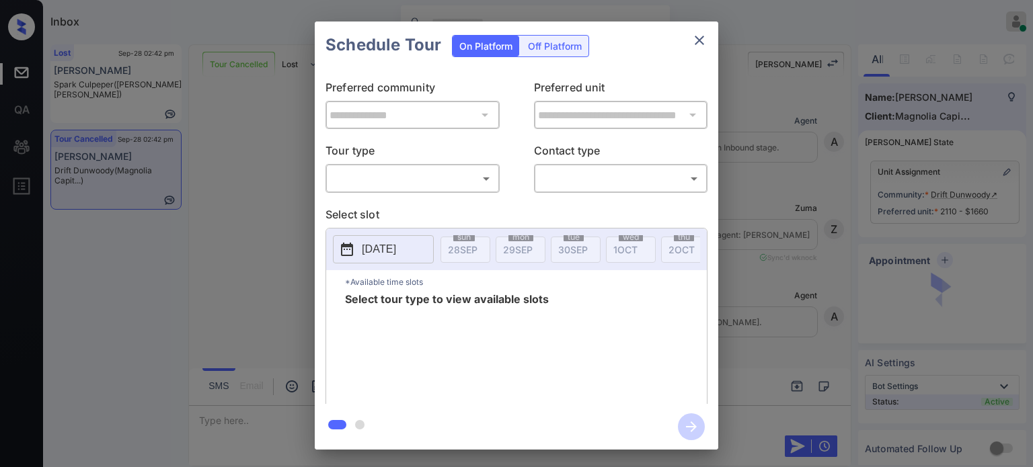
scroll to position [3318, 0]
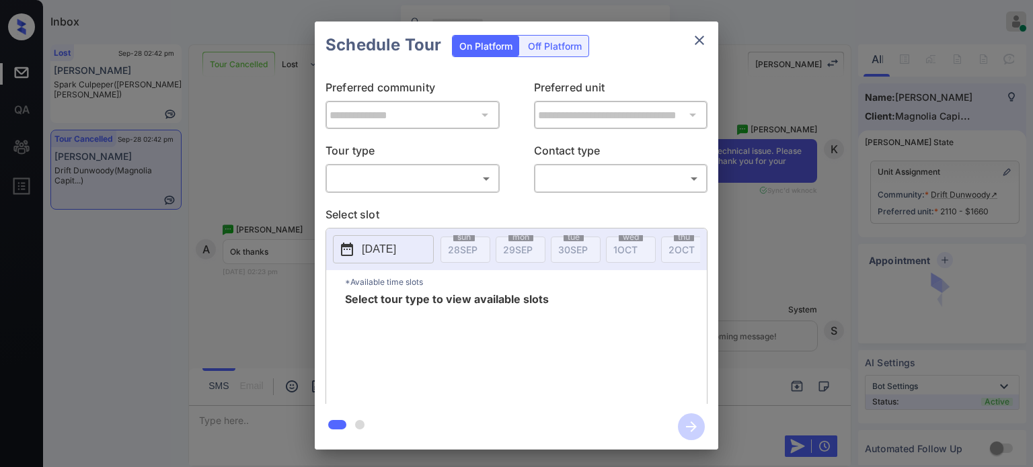
click at [441, 179] on body "Inbox [PERSON_NAME] Online Set yourself offline Set yourself on break Profile S…" at bounding box center [516, 233] width 1033 height 467
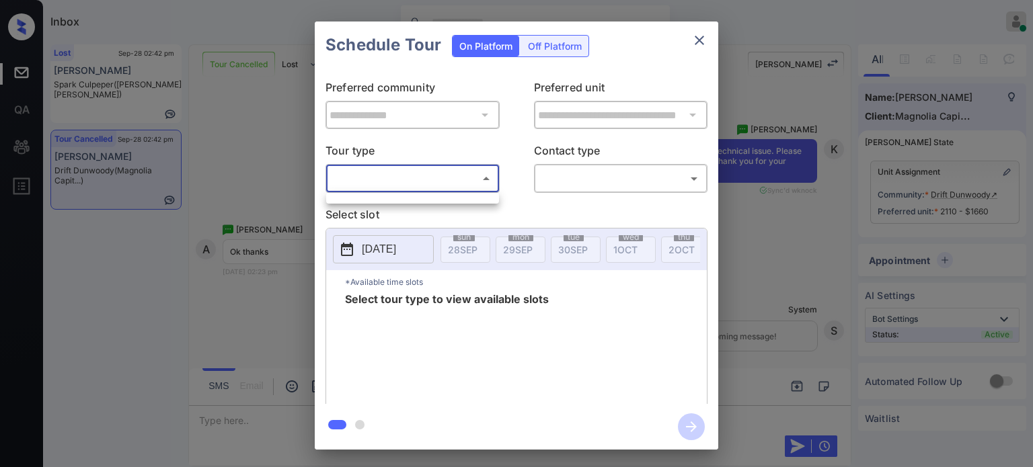
drag, startPoint x: 436, startPoint y: 177, endPoint x: 442, endPoint y: 173, distance: 7.8
click at [436, 177] on div at bounding box center [516, 233] width 1033 height 467
click at [709, 46] on button "close" at bounding box center [699, 40] width 27 height 27
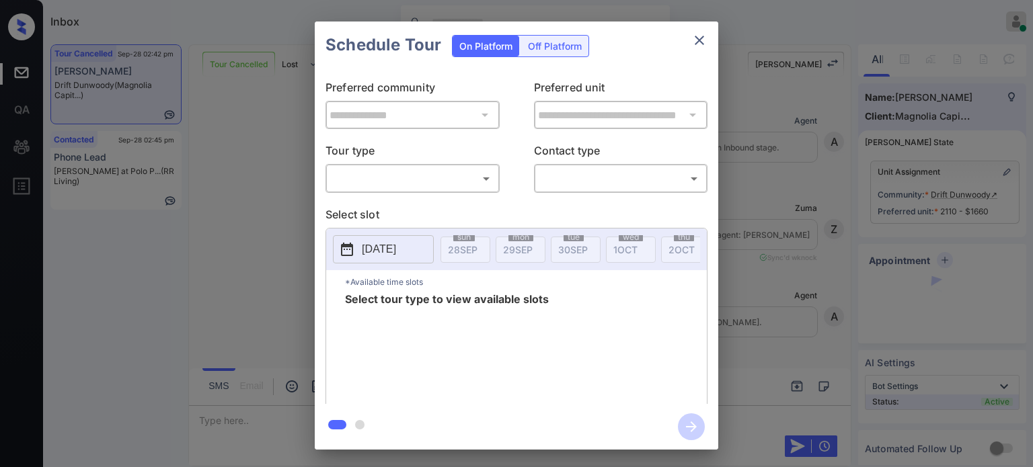
scroll to position [6747, 0]
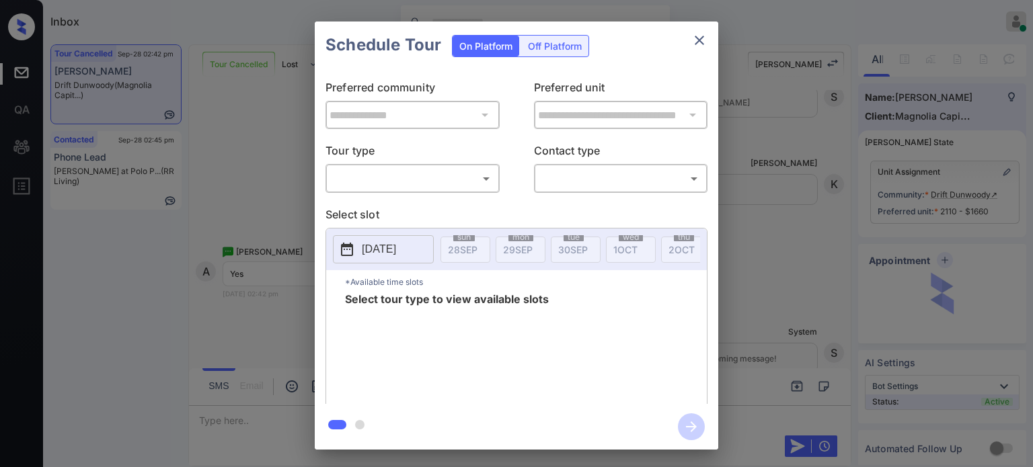
click at [406, 176] on body "Inbox Juan Carlos Manantan Online Set yourself offline Set yourself on break Pr…" at bounding box center [516, 233] width 1033 height 467
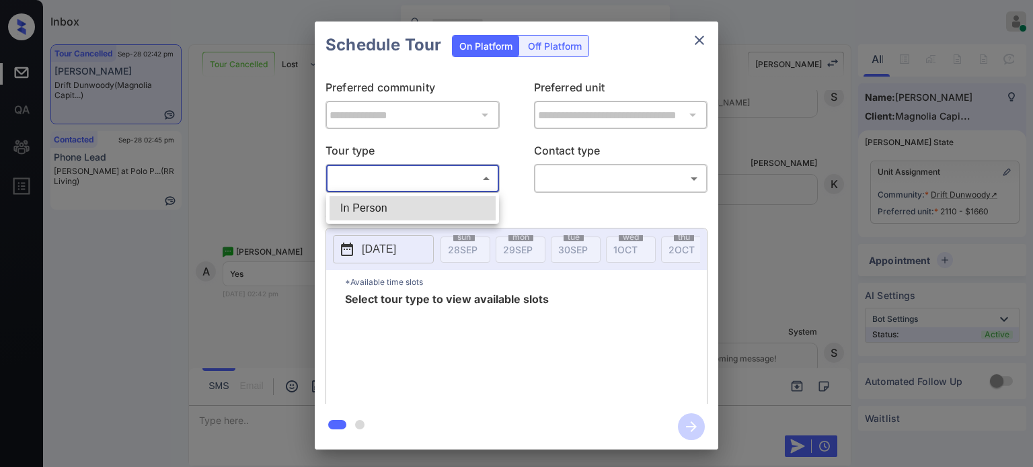
click at [378, 215] on li "In Person" at bounding box center [412, 208] width 166 height 24
type input "********"
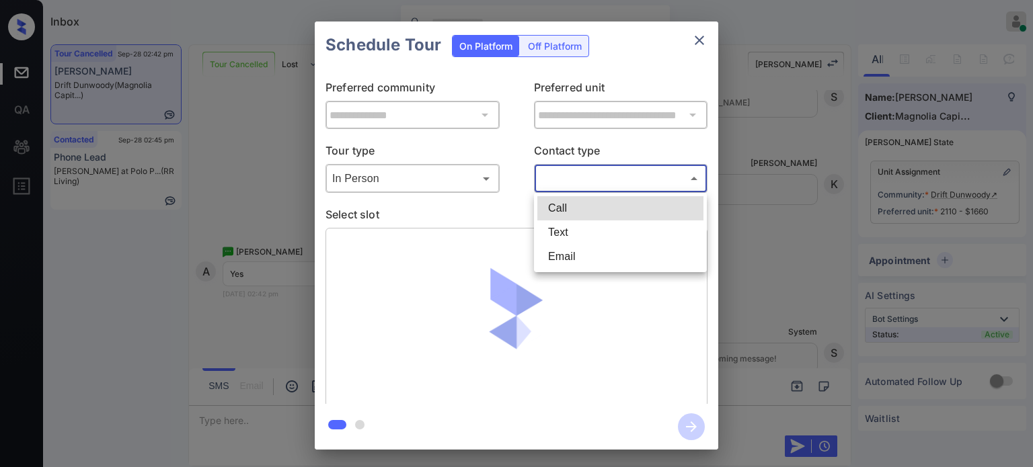
click at [629, 173] on body "Inbox Juan Carlos Manantan Online Set yourself offline Set yourself on break Pr…" at bounding box center [516, 233] width 1033 height 467
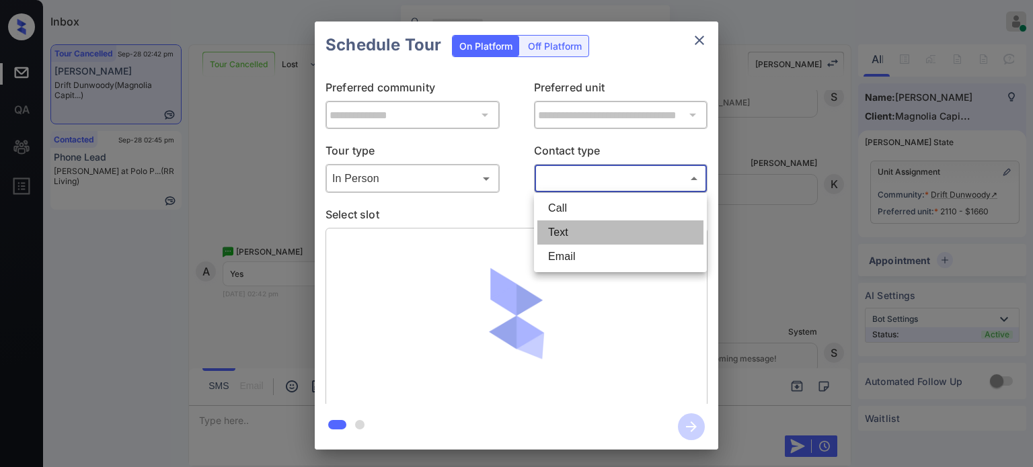
click at [575, 234] on li "Text" at bounding box center [620, 233] width 166 height 24
type input "****"
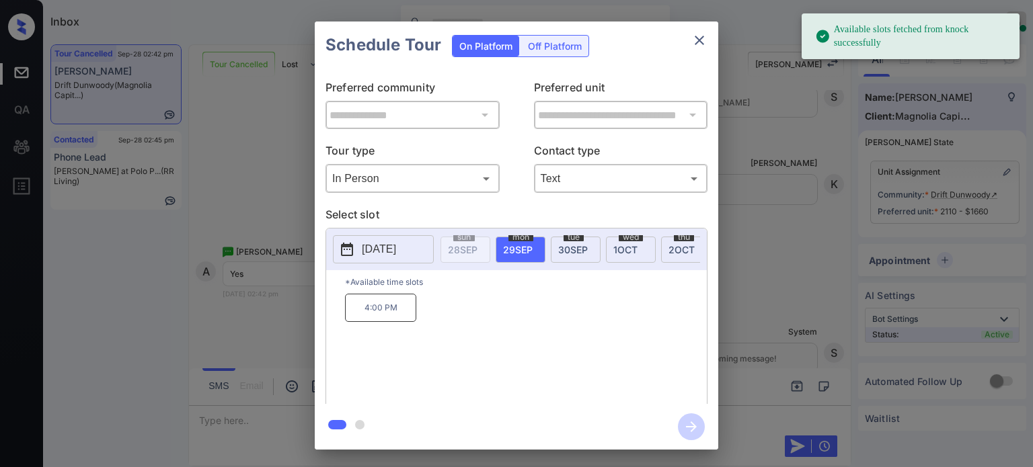
click at [384, 257] on button "2025-09-29" at bounding box center [383, 249] width 101 height 28
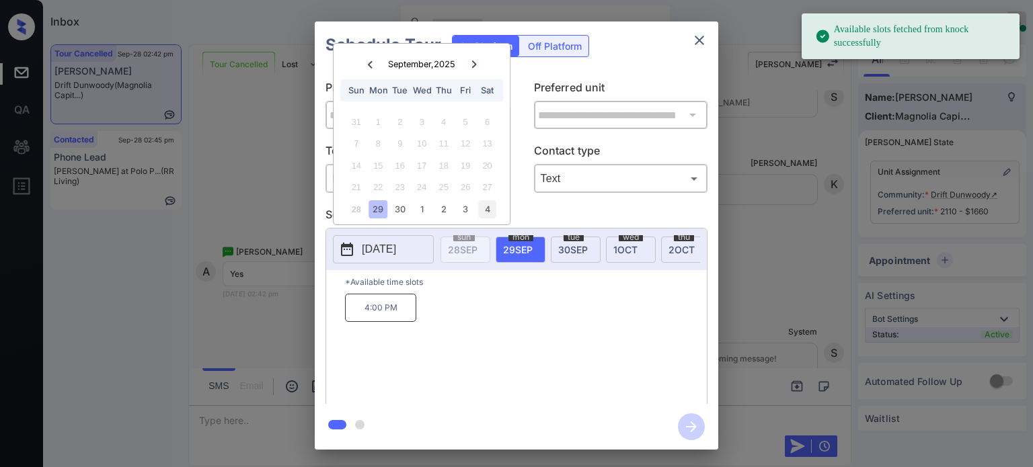
click at [486, 215] on div "4" at bounding box center [487, 209] width 18 height 18
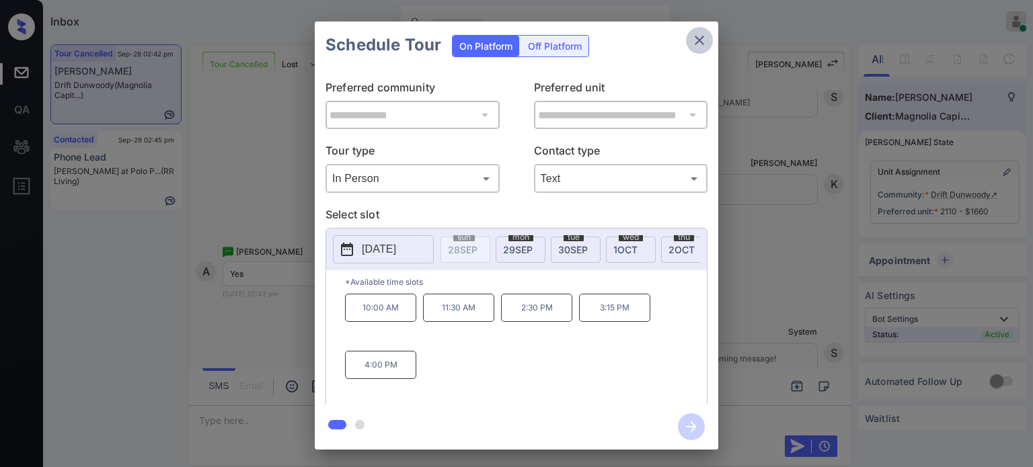
click at [699, 39] on icon "close" at bounding box center [698, 40] width 9 height 9
